Goal: Information Seeking & Learning: Find specific fact

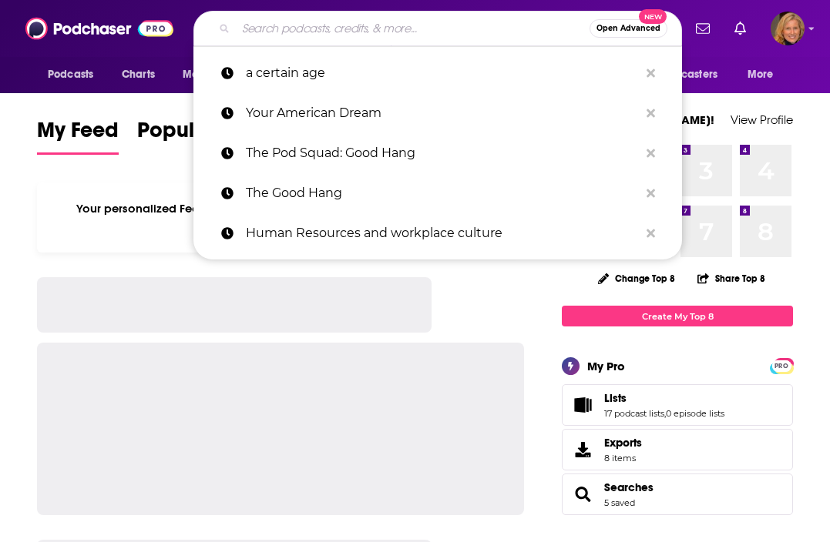
click at [326, 32] on input "Search podcasts, credits, & more..." at bounding box center [413, 28] width 354 height 25
paste input "Chaos Whisperer."
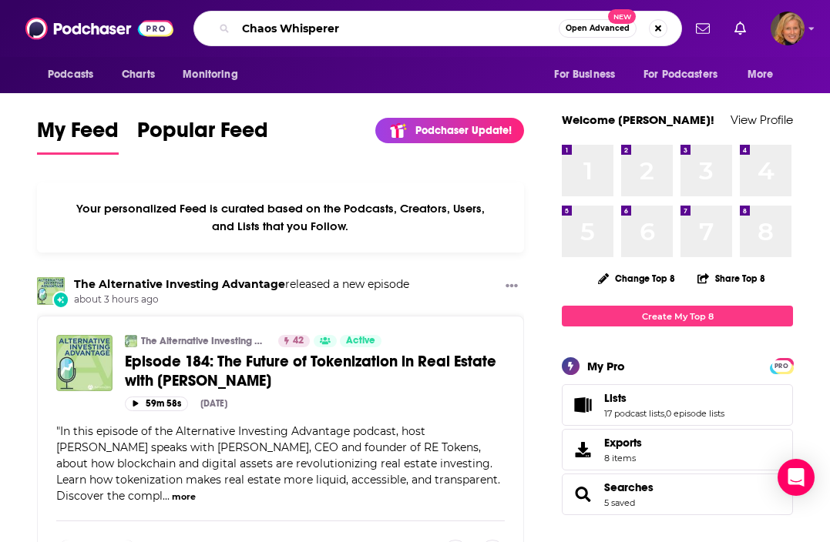
type input "Chaos Whisperer"
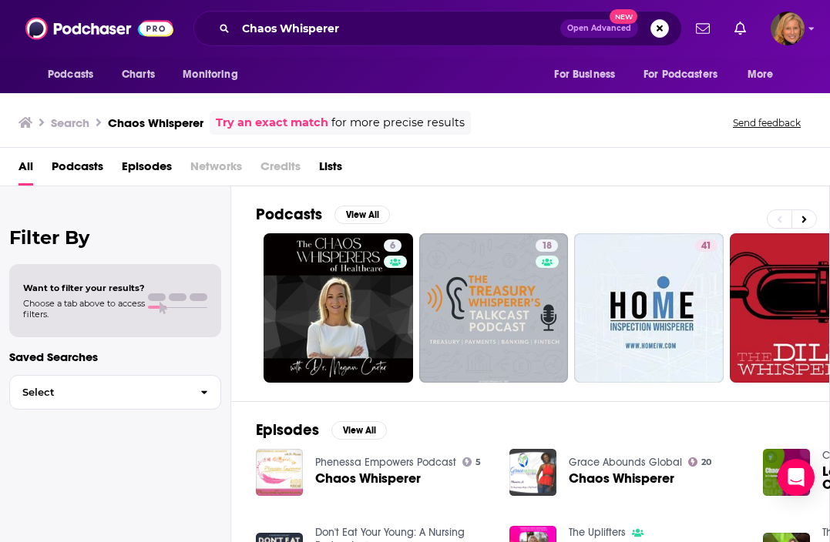
click at [335, 475] on span "Chaos Whisperer" at bounding box center [368, 478] width 106 height 13
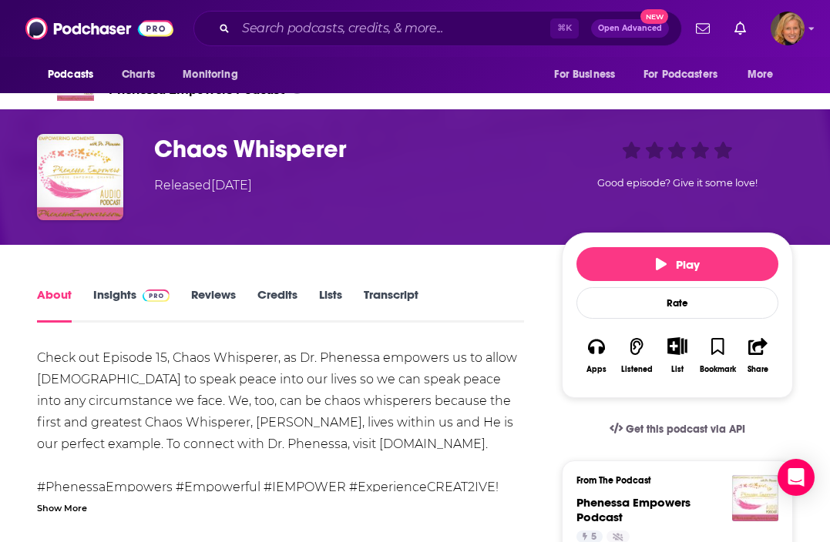
scroll to position [70, 0]
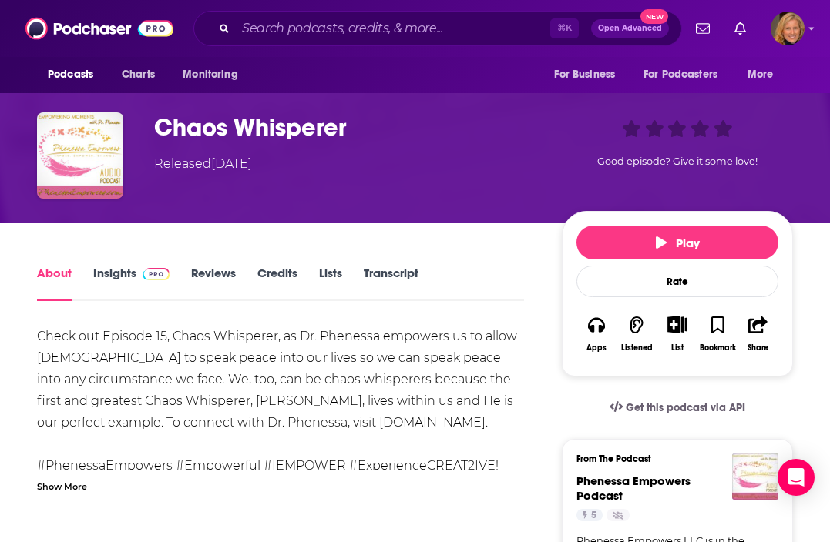
click at [407, 201] on div "Chaos Whisperer Released [DATE] Good episode? Give it some love!" at bounding box center [415, 156] width 830 height 136
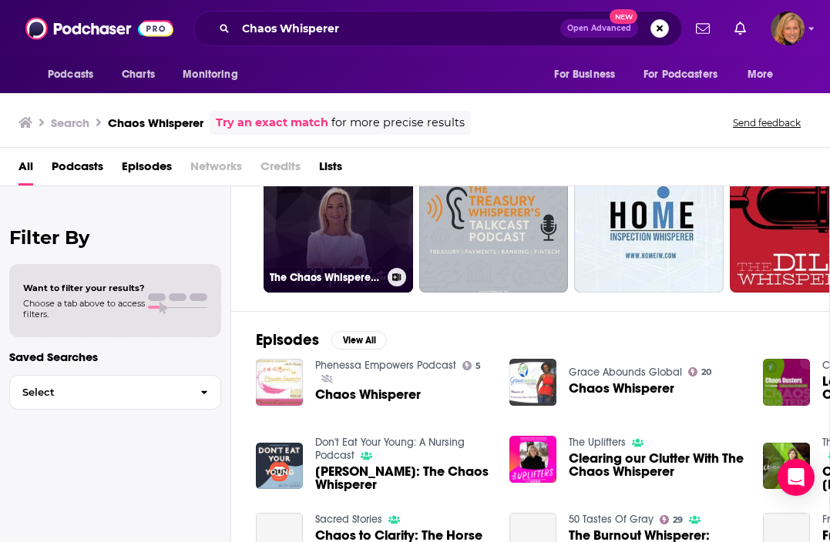
scroll to position [174, 0]
